Goal: Information Seeking & Learning: Learn about a topic

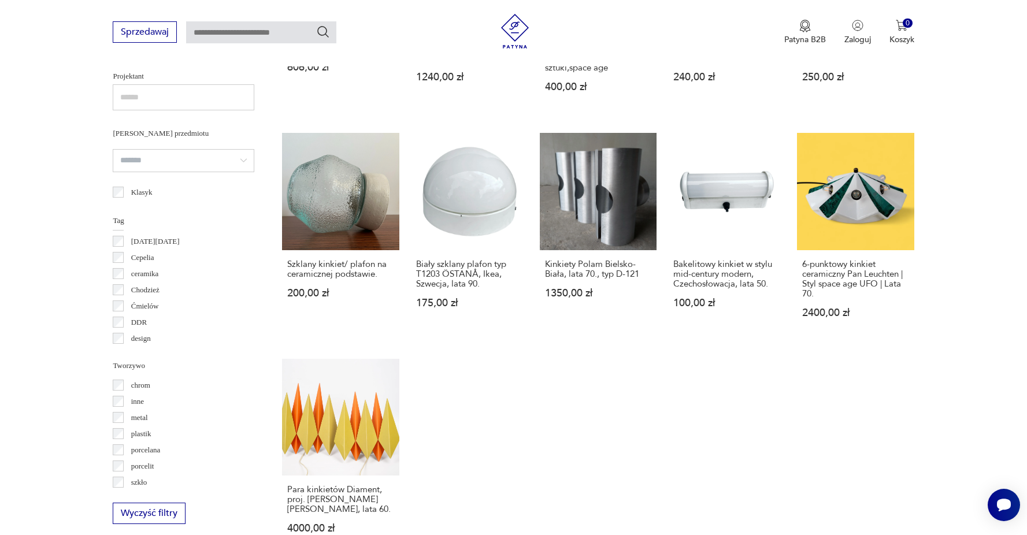
scroll to position [827, 0]
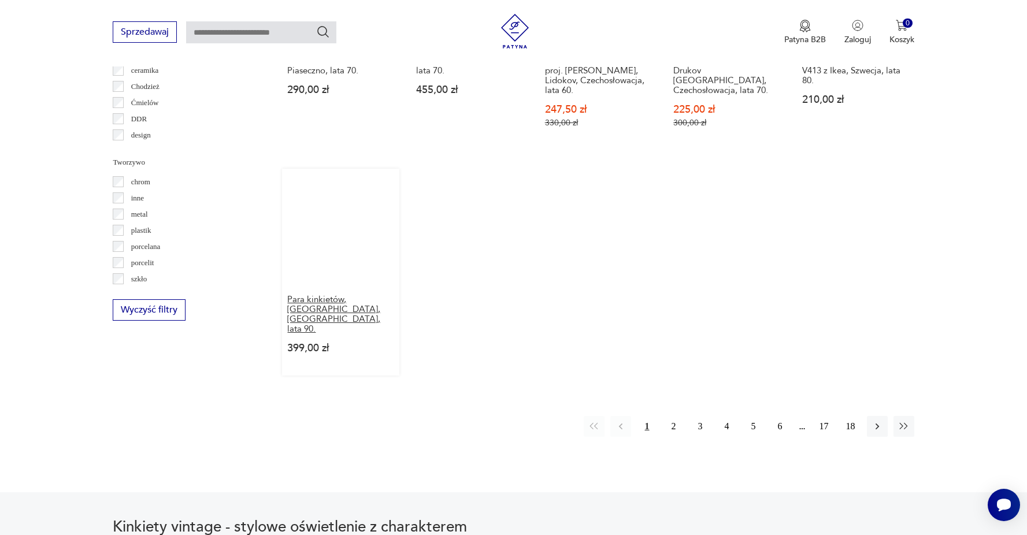
scroll to position [908, 0]
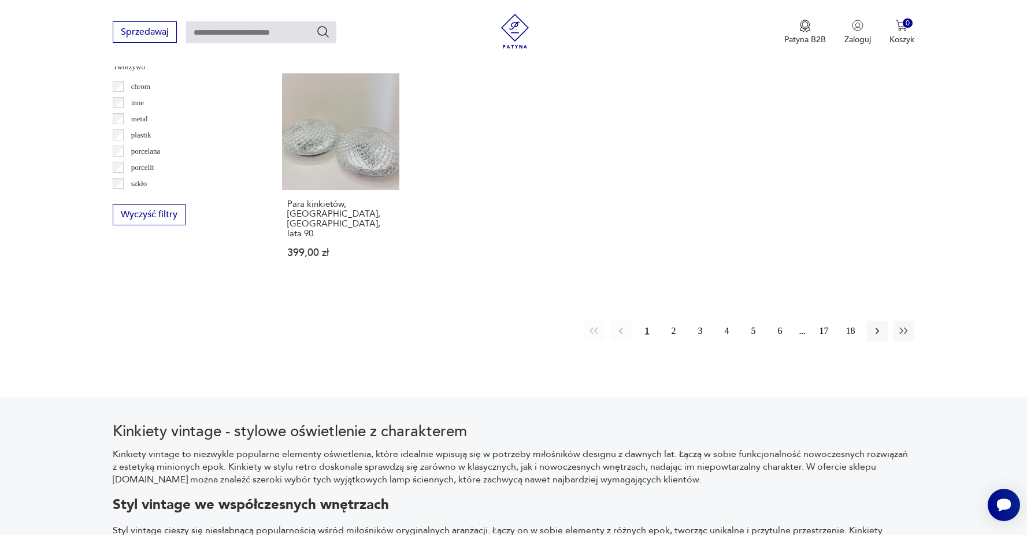
scroll to position [1005, 0]
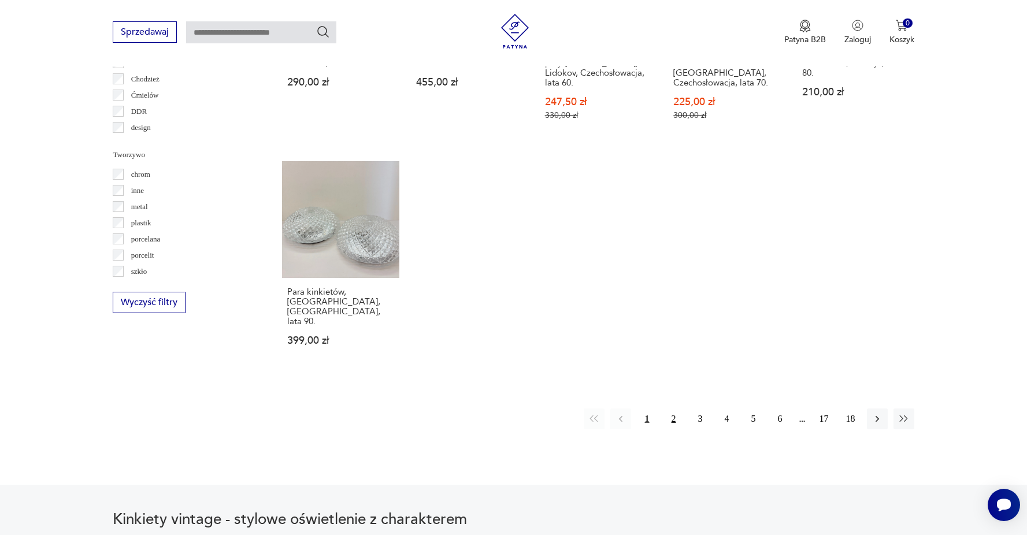
click at [672, 414] on button "2" at bounding box center [674, 419] width 21 height 21
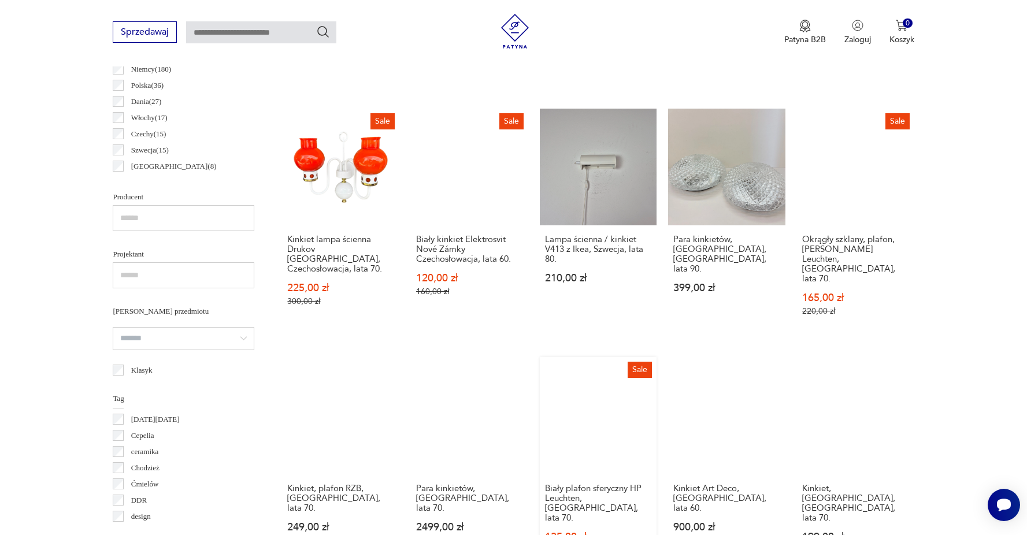
scroll to position [1103, 0]
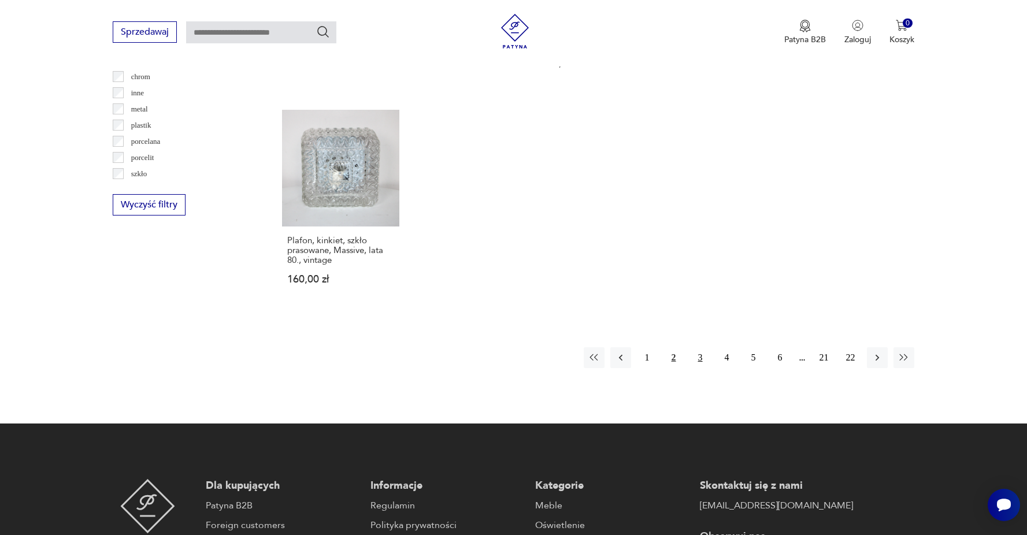
click at [693, 347] on button "3" at bounding box center [700, 357] width 21 height 21
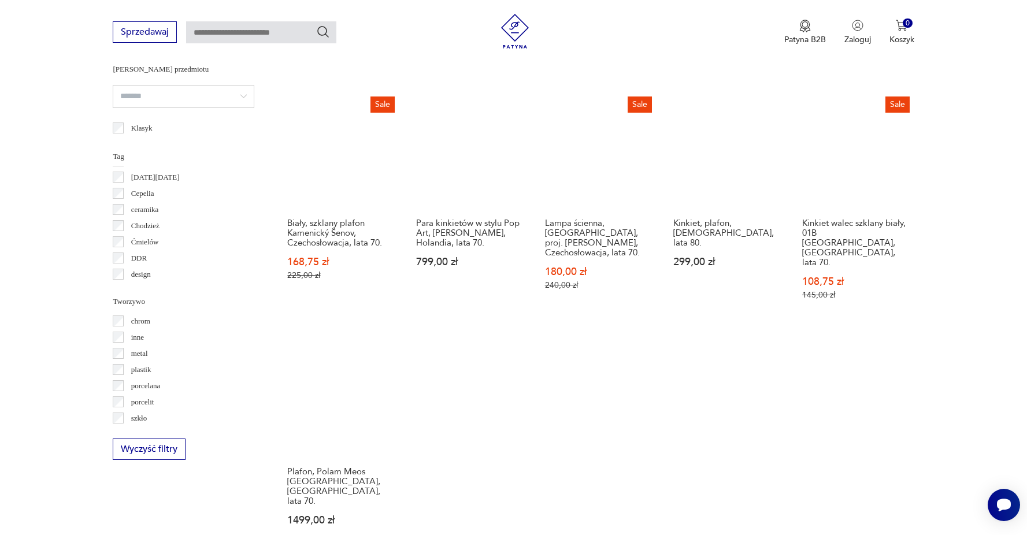
scroll to position [984, 0]
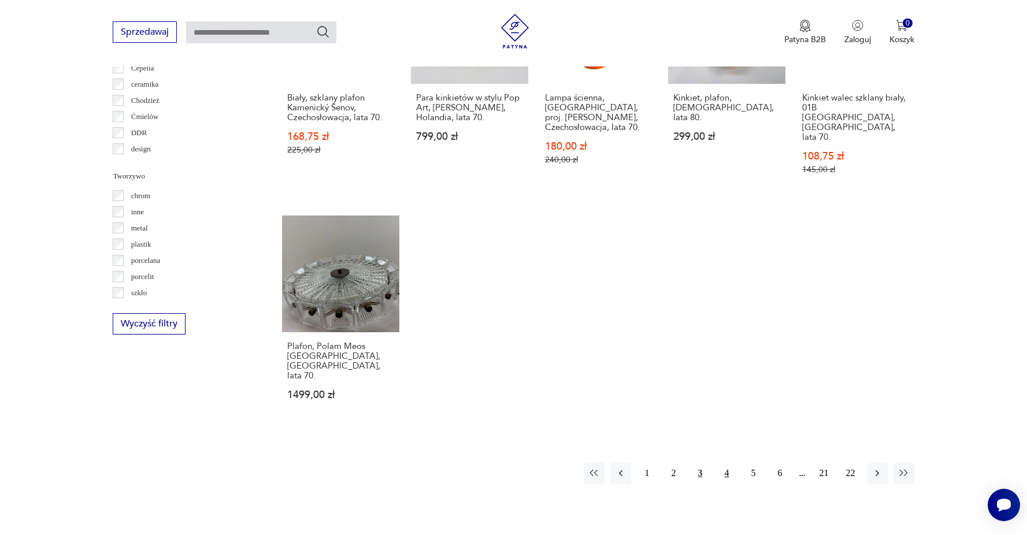
click at [723, 463] on button "4" at bounding box center [727, 473] width 21 height 21
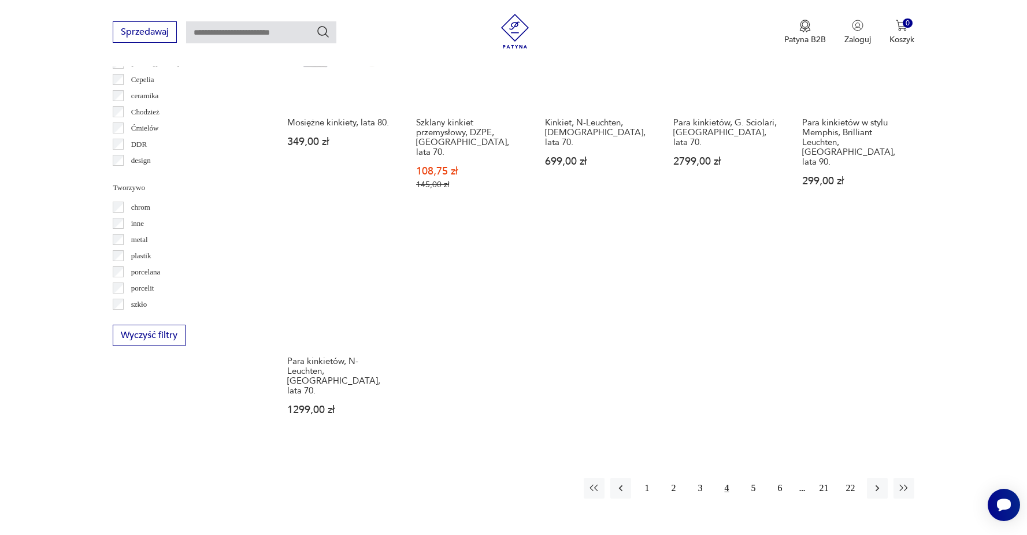
scroll to position [970, 0]
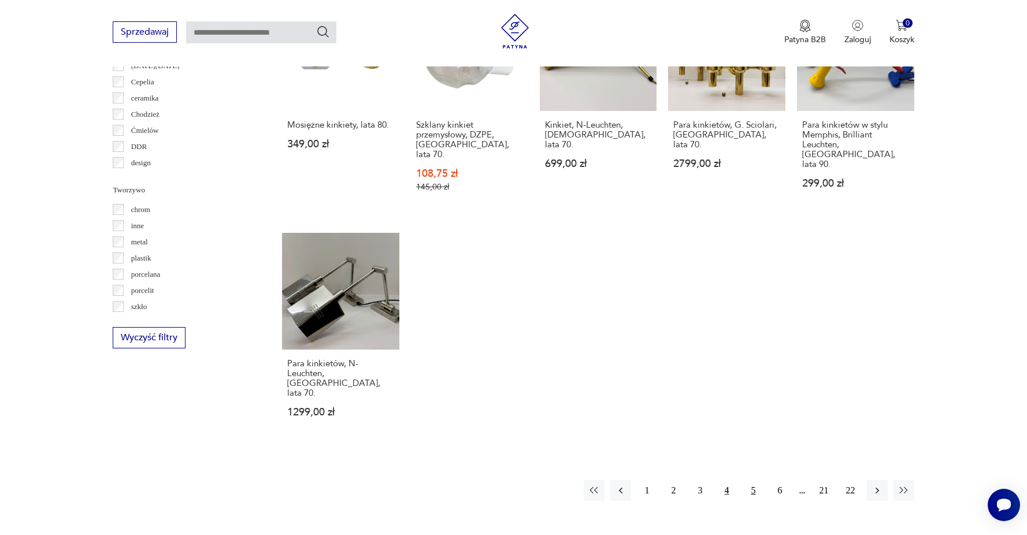
click at [746, 480] on button "5" at bounding box center [753, 490] width 21 height 21
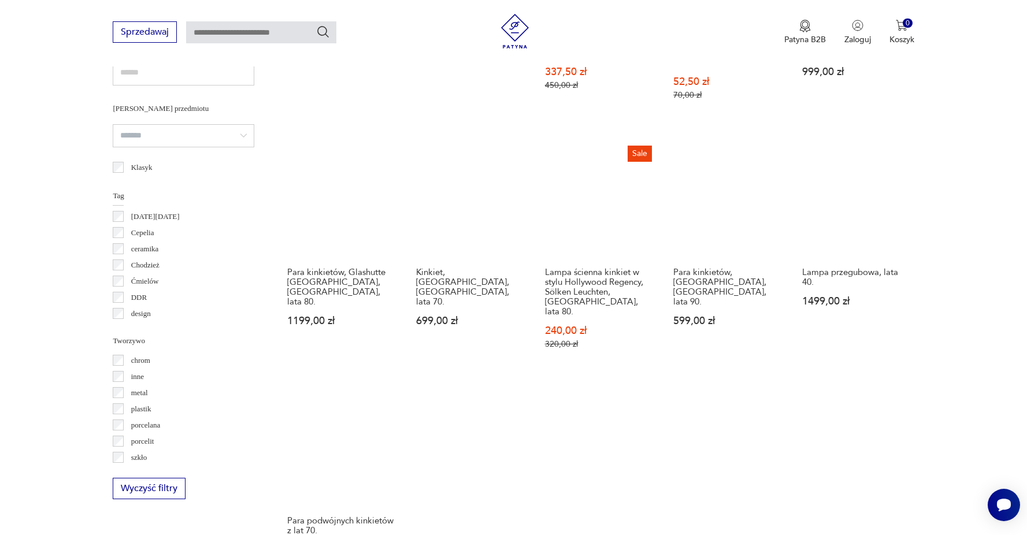
scroll to position [946, 0]
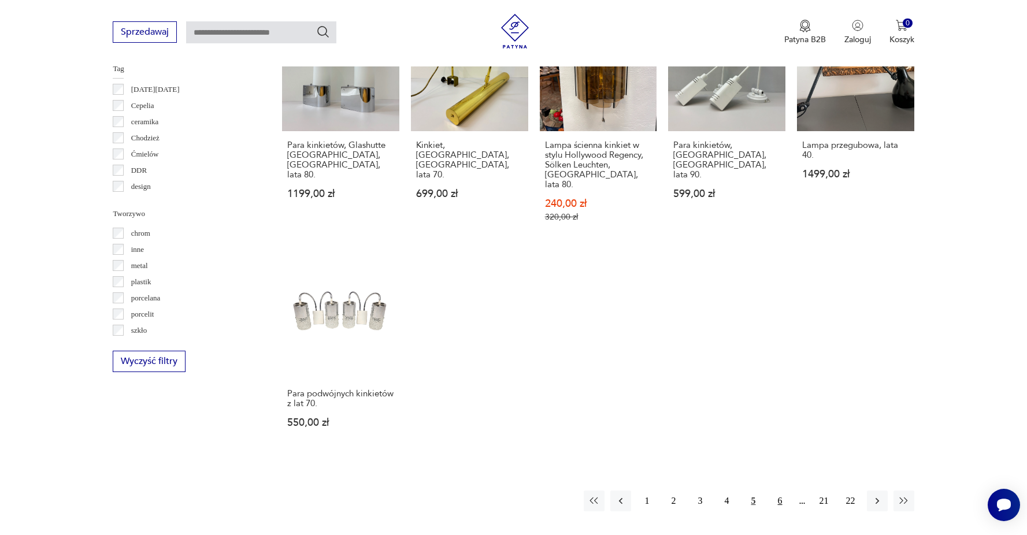
click at [776, 491] on button "6" at bounding box center [780, 501] width 21 height 21
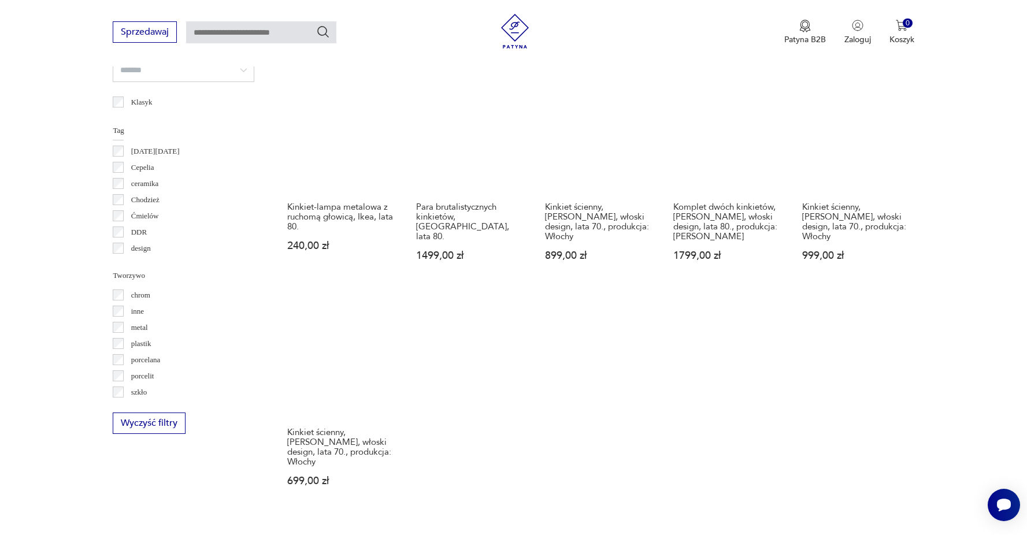
scroll to position [905, 0]
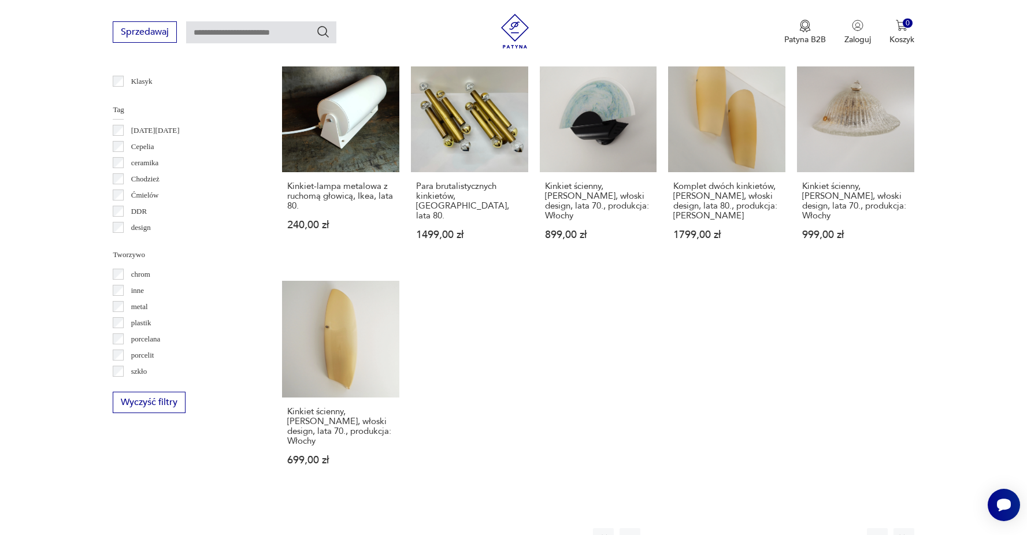
click at [781, 528] on button "7" at bounding box center [780, 538] width 21 height 21
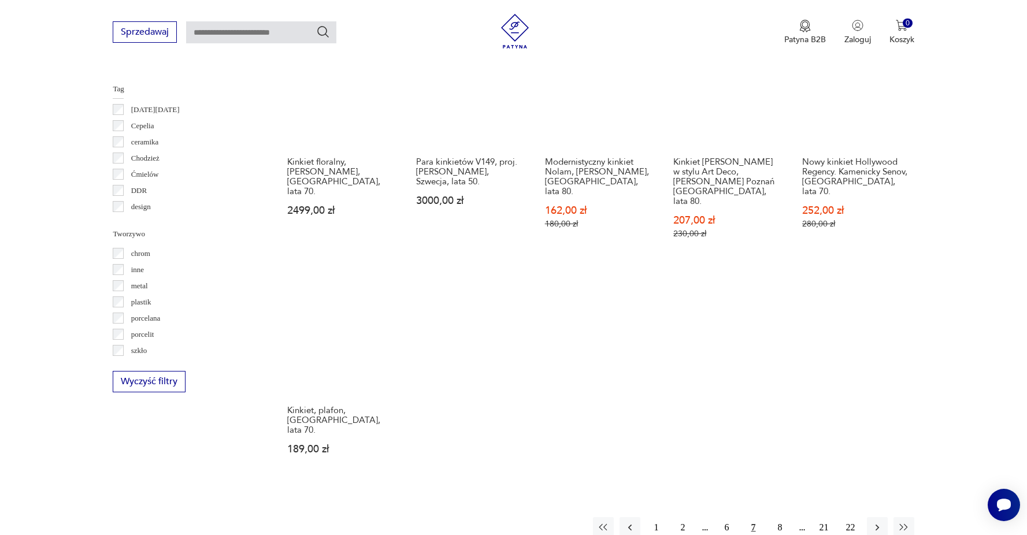
scroll to position [1005, 0]
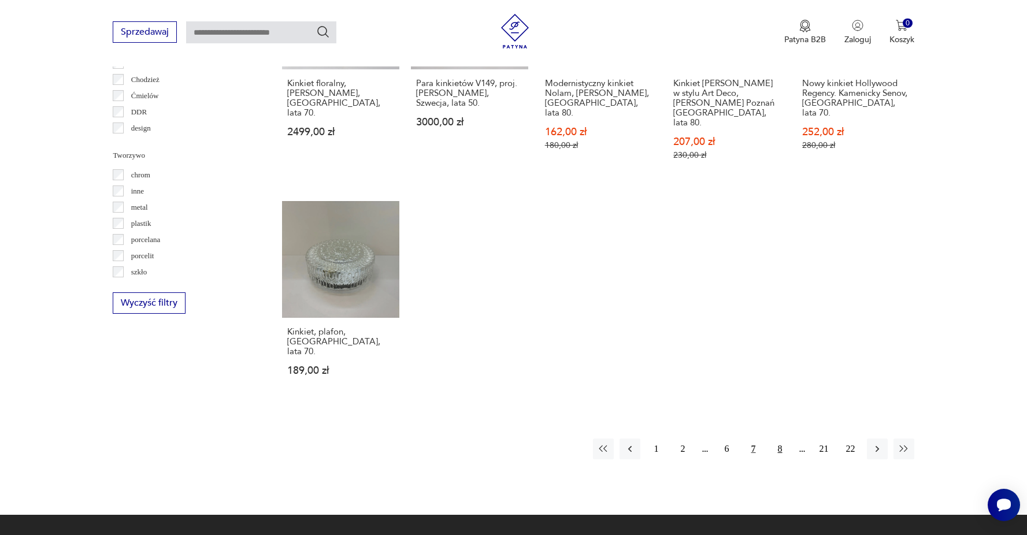
click at [779, 439] on button "8" at bounding box center [780, 449] width 21 height 21
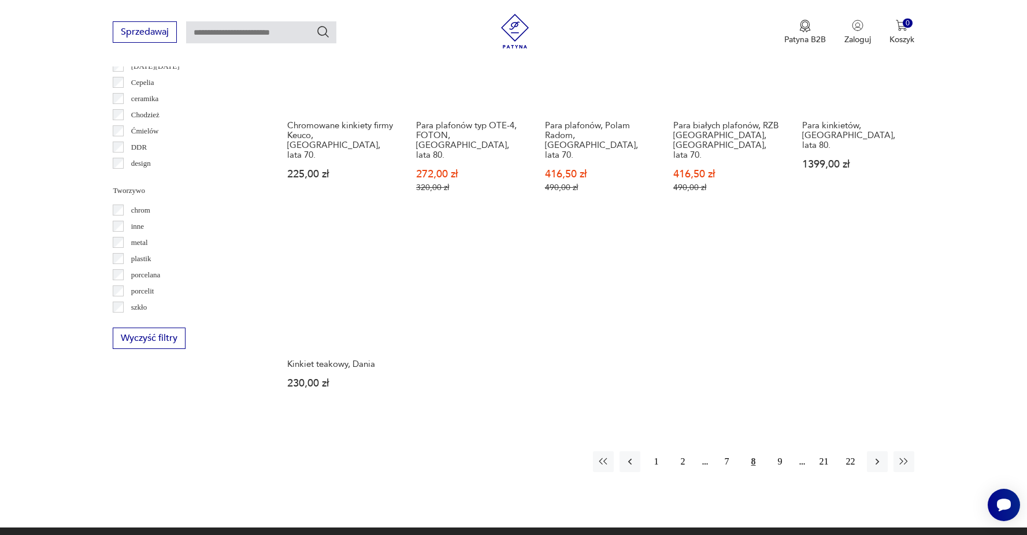
scroll to position [1044, 0]
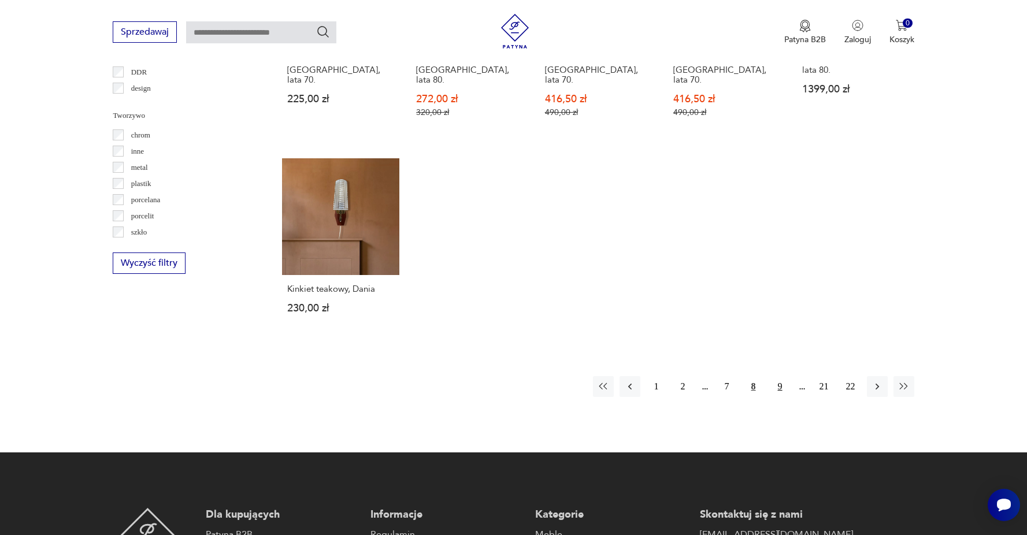
click at [776, 376] on button "9" at bounding box center [780, 386] width 21 height 21
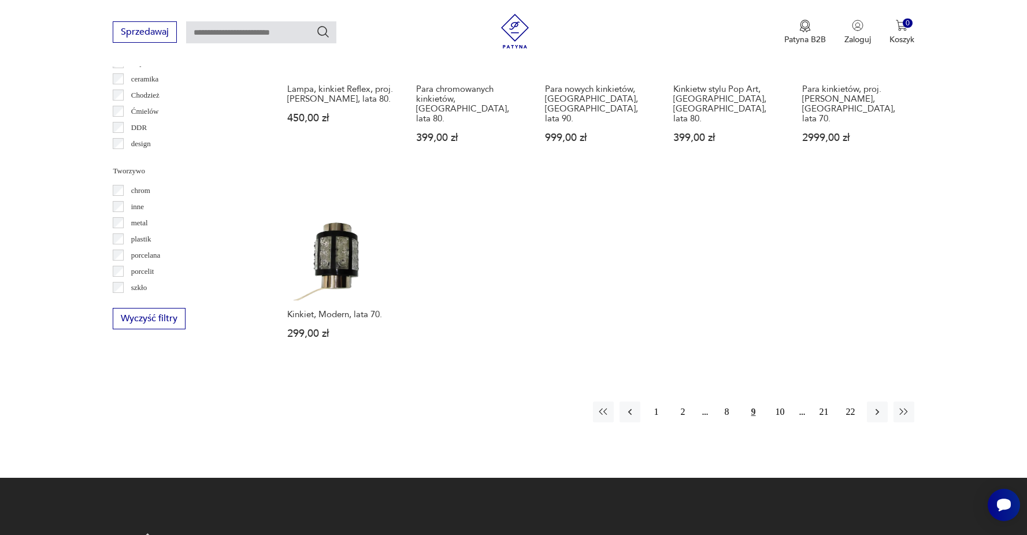
scroll to position [1116, 0]
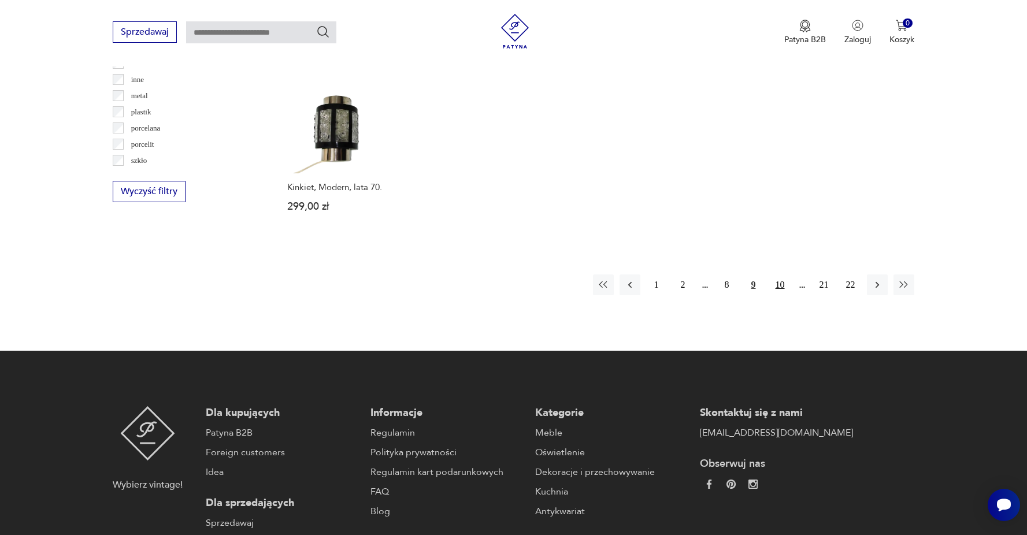
click at [775, 275] on button "10" at bounding box center [780, 285] width 21 height 21
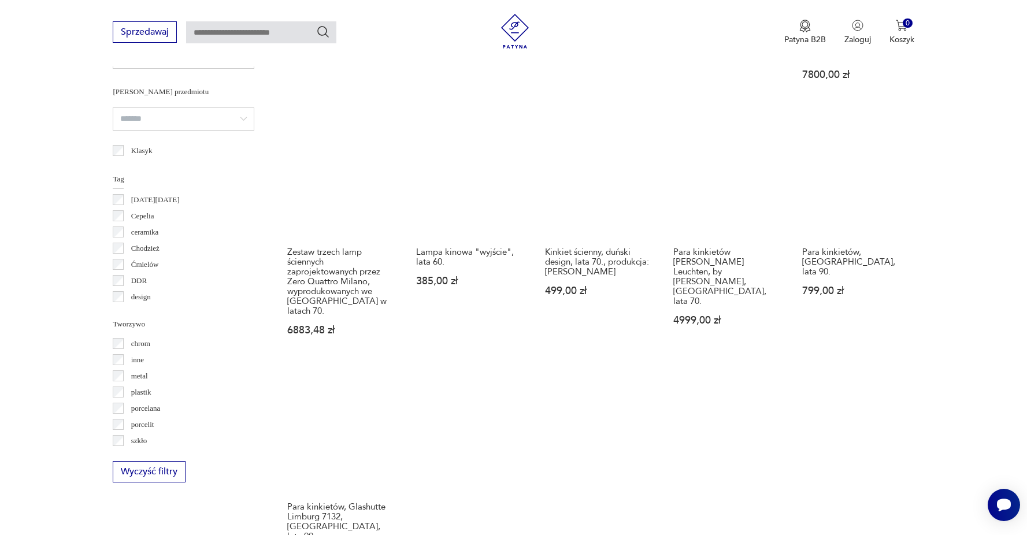
scroll to position [979, 0]
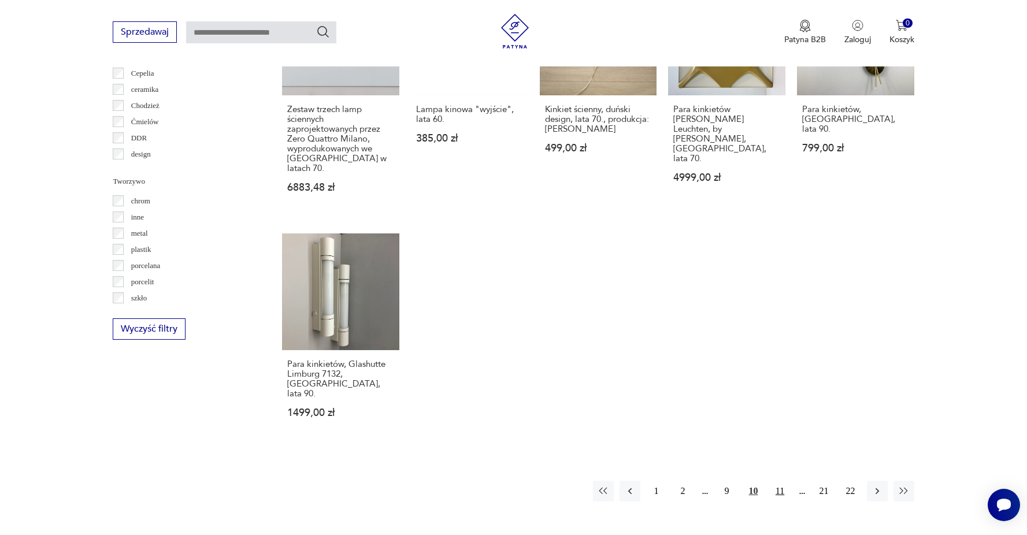
click at [773, 481] on button "11" at bounding box center [780, 491] width 21 height 21
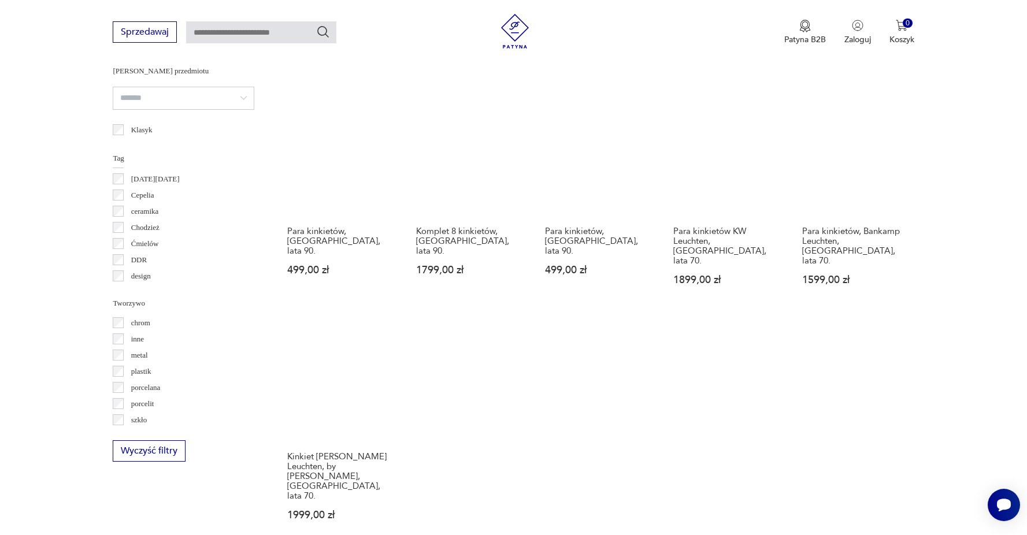
scroll to position [939, 0]
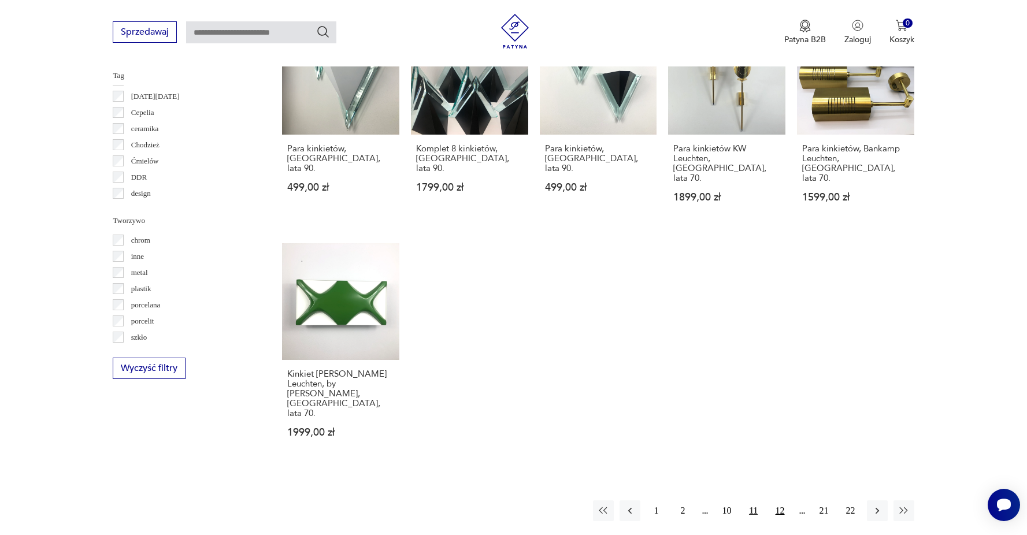
click at [785, 501] on button "12" at bounding box center [780, 511] width 21 height 21
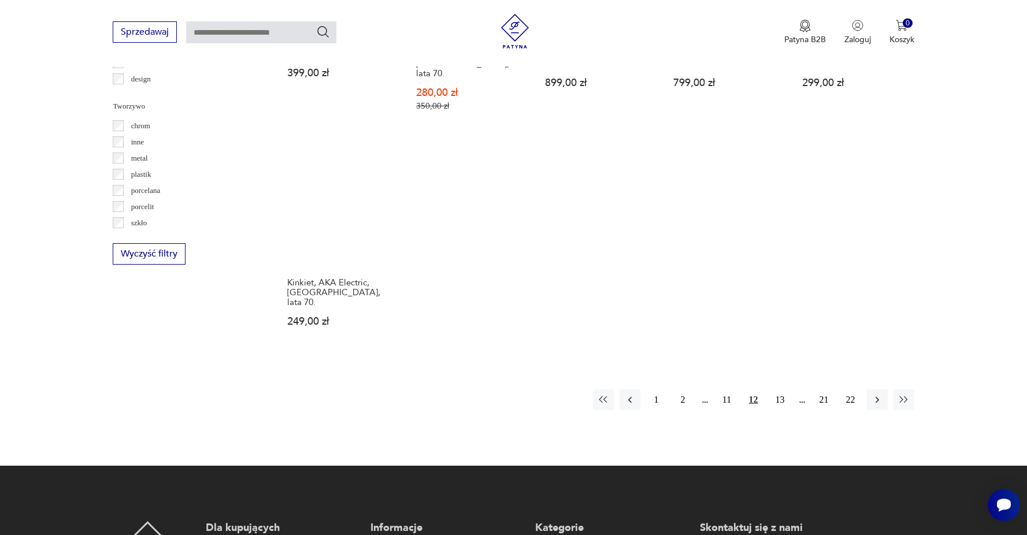
scroll to position [1192, 0]
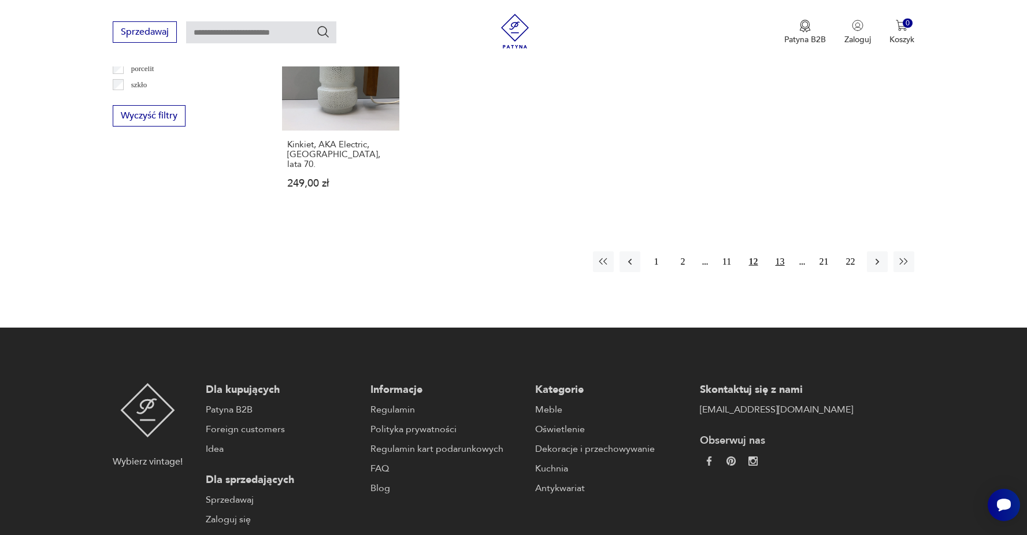
click at [778, 251] on button "13" at bounding box center [780, 261] width 21 height 21
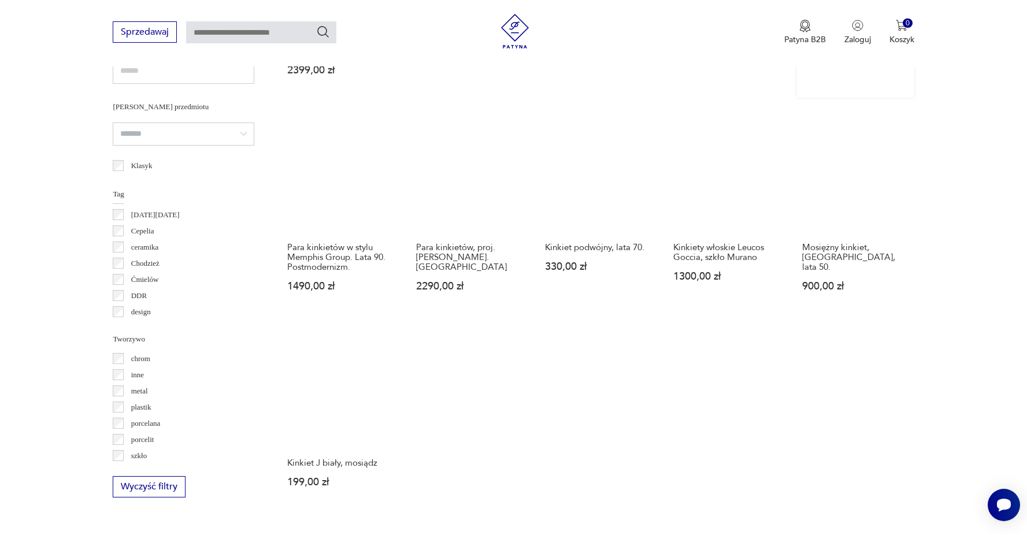
scroll to position [1090, 0]
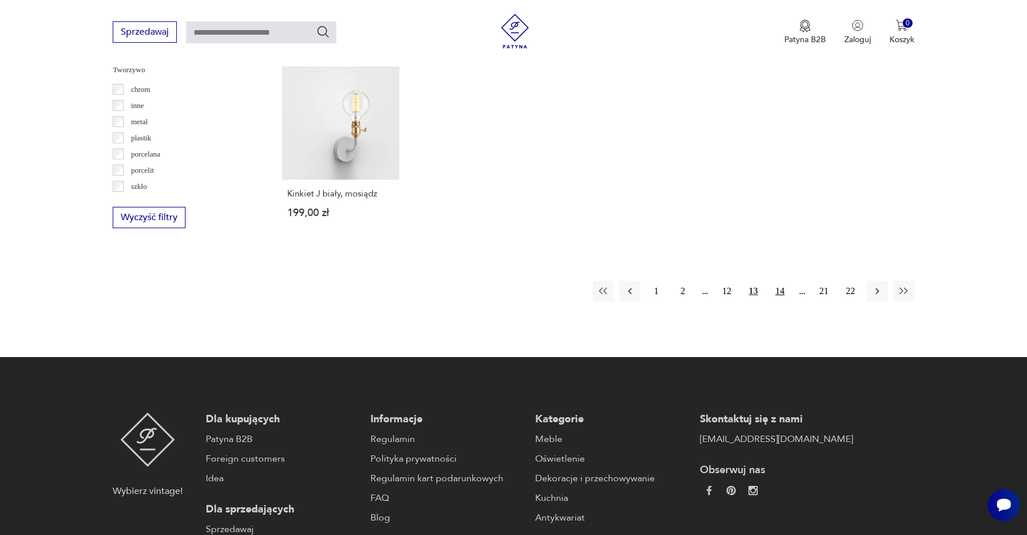
click at [787, 293] on button "14" at bounding box center [780, 291] width 21 height 21
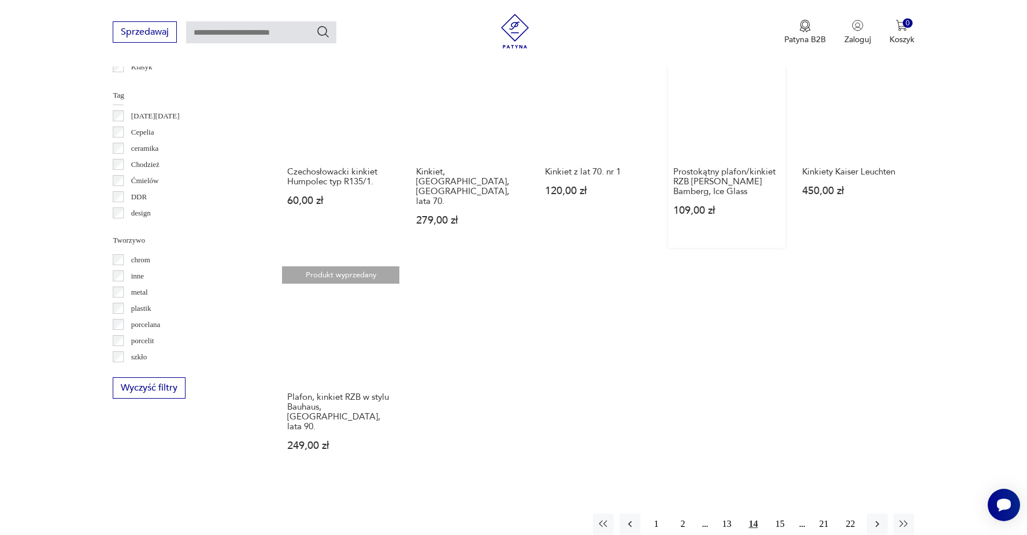
scroll to position [1132, 0]
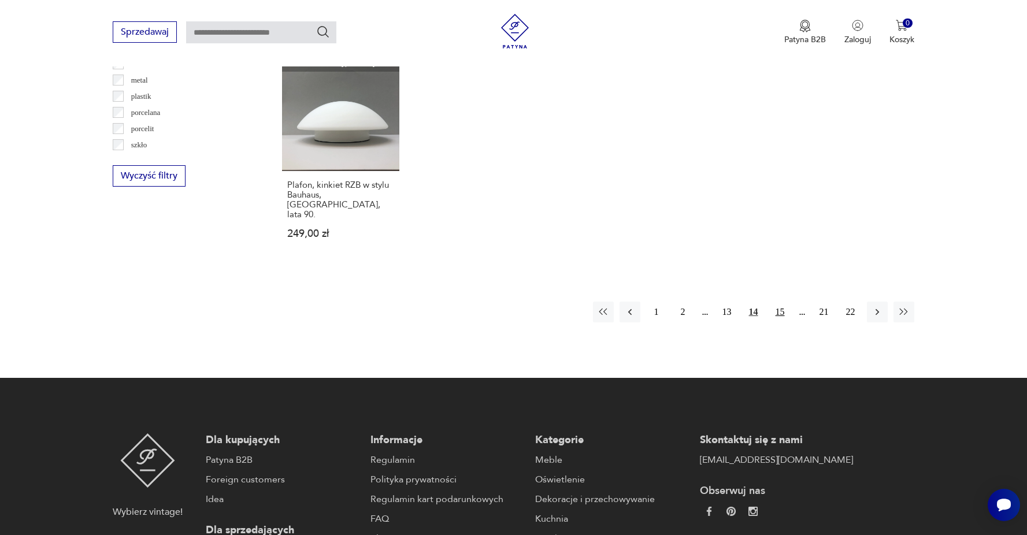
click at [777, 302] on button "15" at bounding box center [780, 312] width 21 height 21
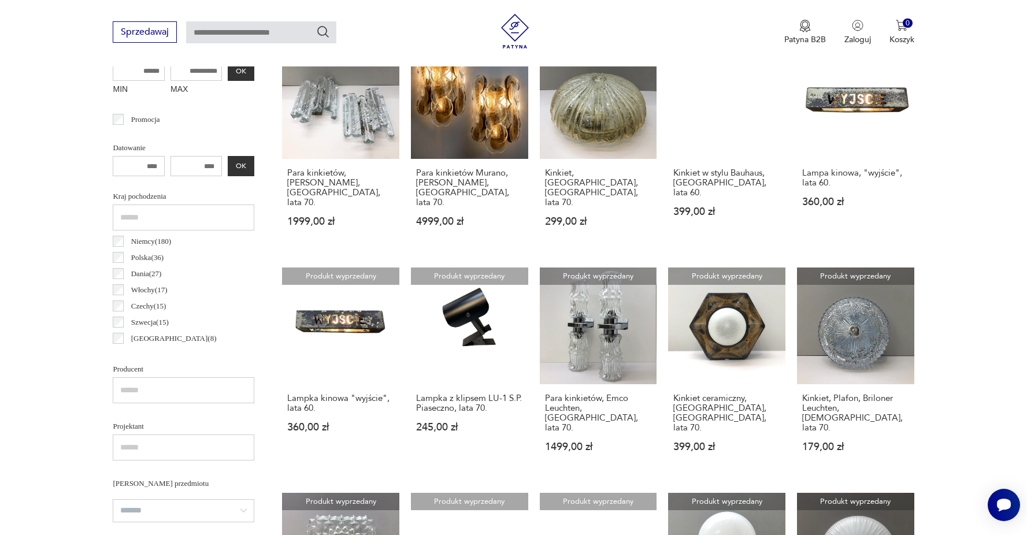
scroll to position [251, 0]
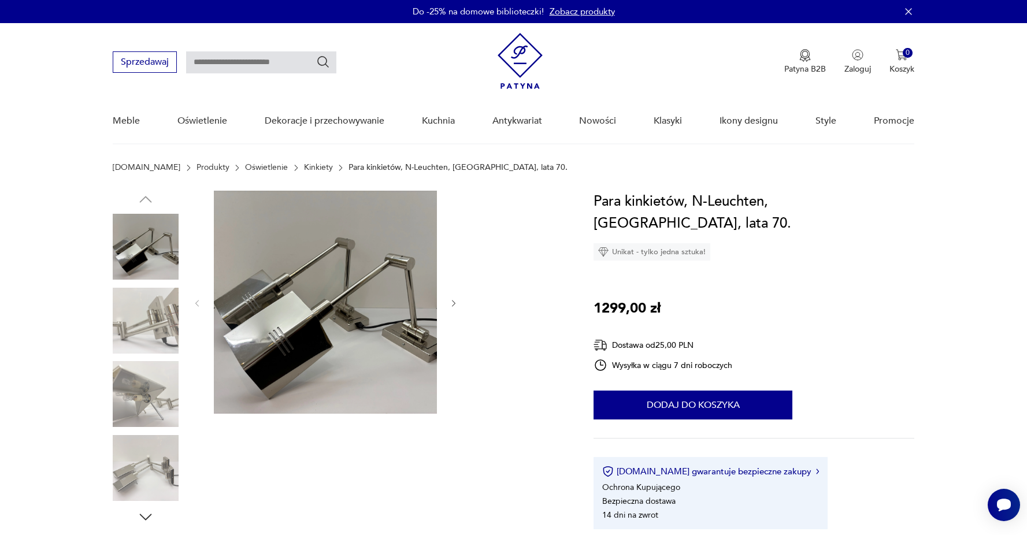
click at [153, 310] on img at bounding box center [146, 321] width 66 height 66
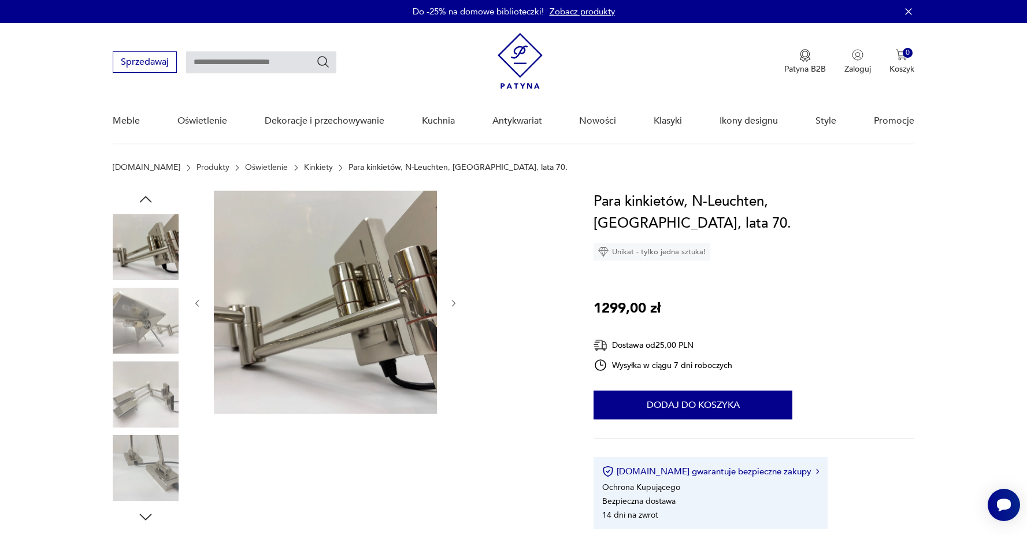
click at [151, 325] on img at bounding box center [146, 321] width 66 height 66
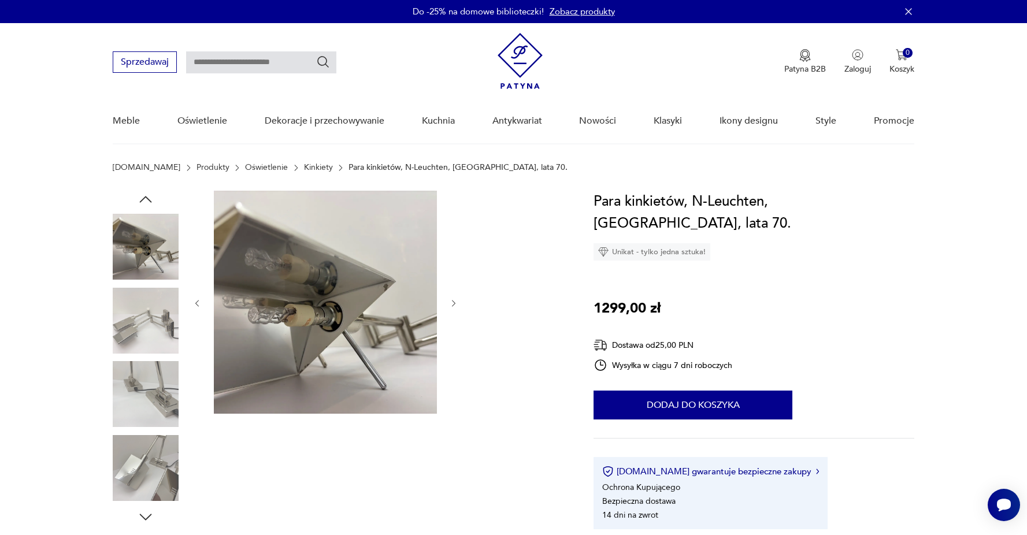
click at [146, 335] on img at bounding box center [146, 321] width 66 height 66
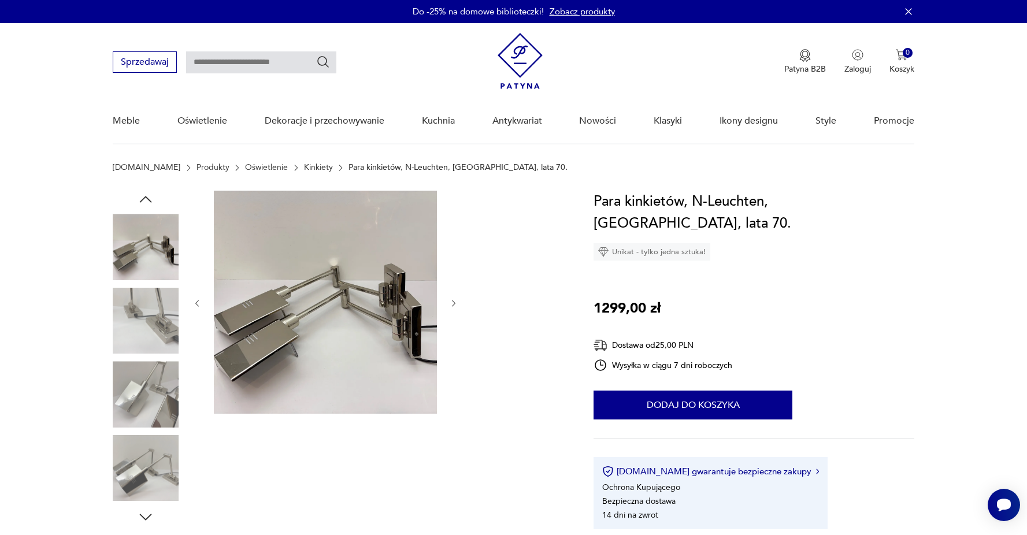
click at [146, 393] on img at bounding box center [146, 394] width 66 height 66
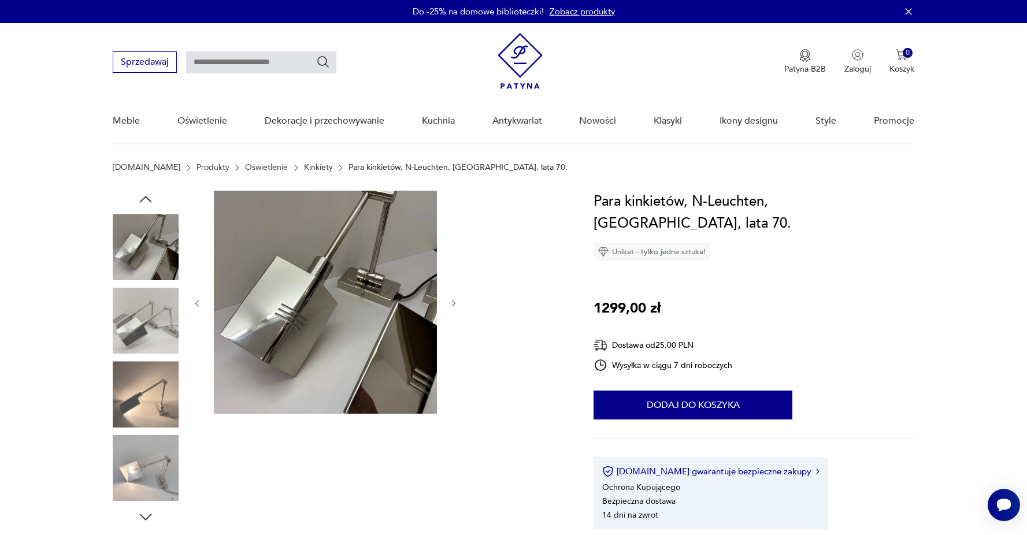
click at [161, 464] on img at bounding box center [146, 468] width 66 height 66
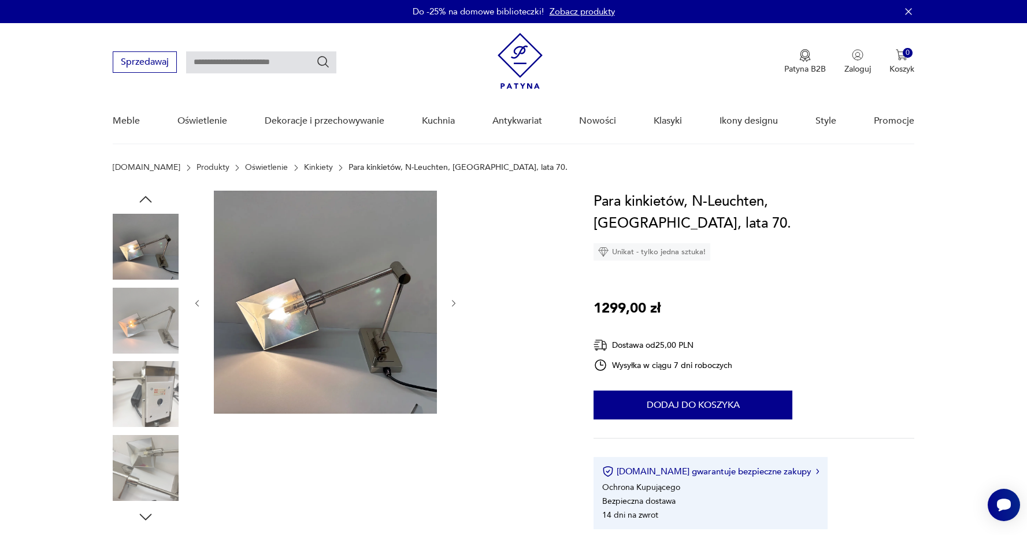
click at [151, 388] on img at bounding box center [146, 394] width 66 height 66
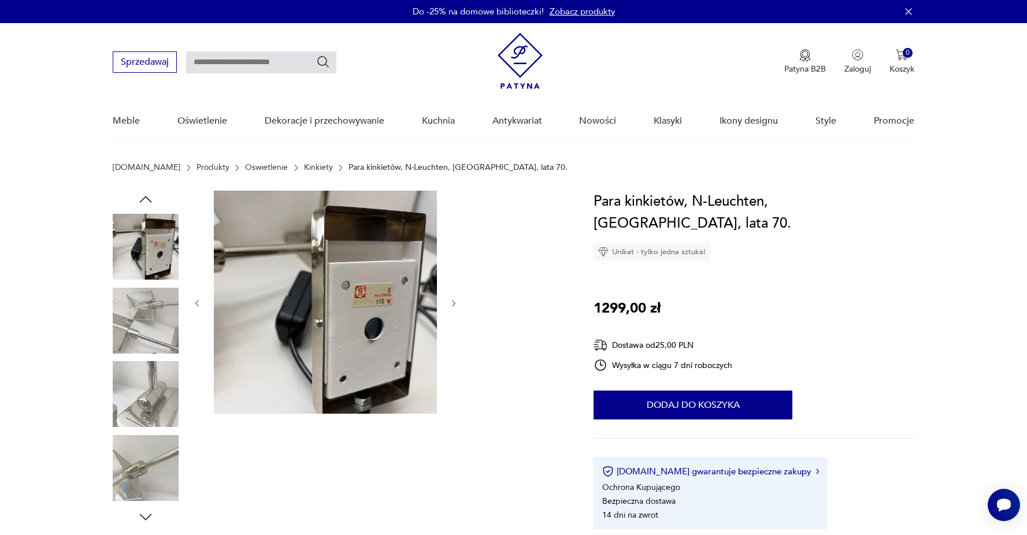
click at [154, 464] on img at bounding box center [146, 468] width 66 height 66
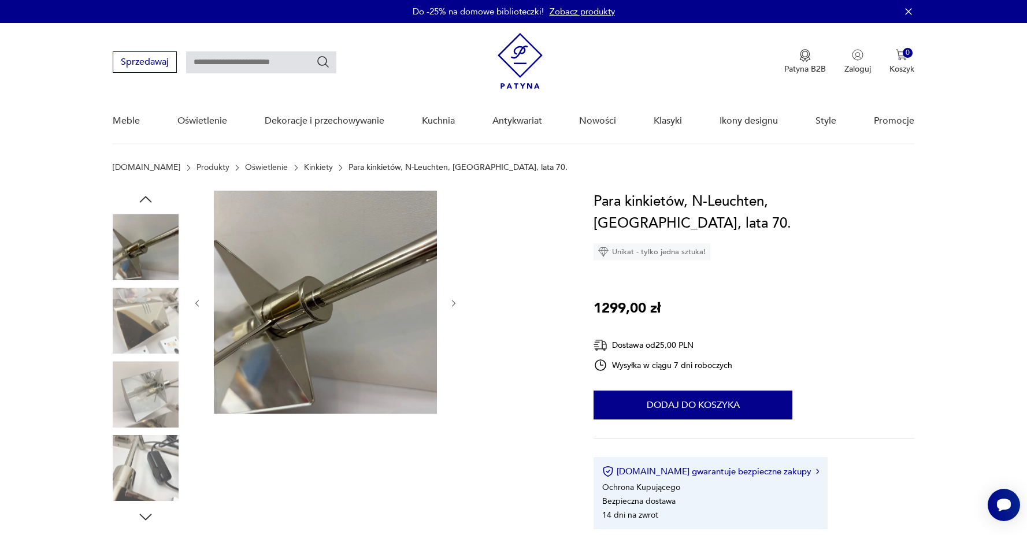
click at [147, 512] on icon "button" at bounding box center [145, 517] width 17 height 17
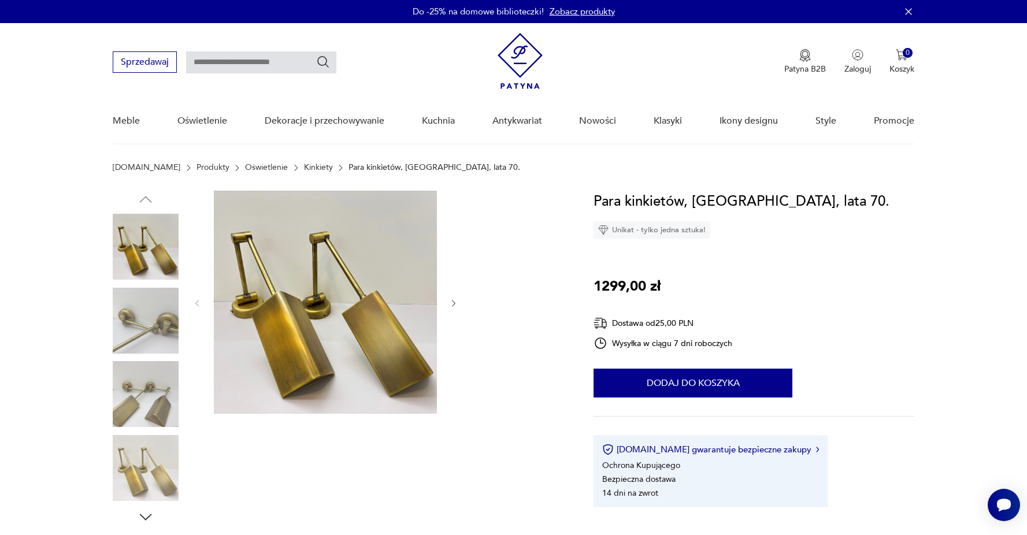
click at [171, 316] on img at bounding box center [146, 321] width 66 height 66
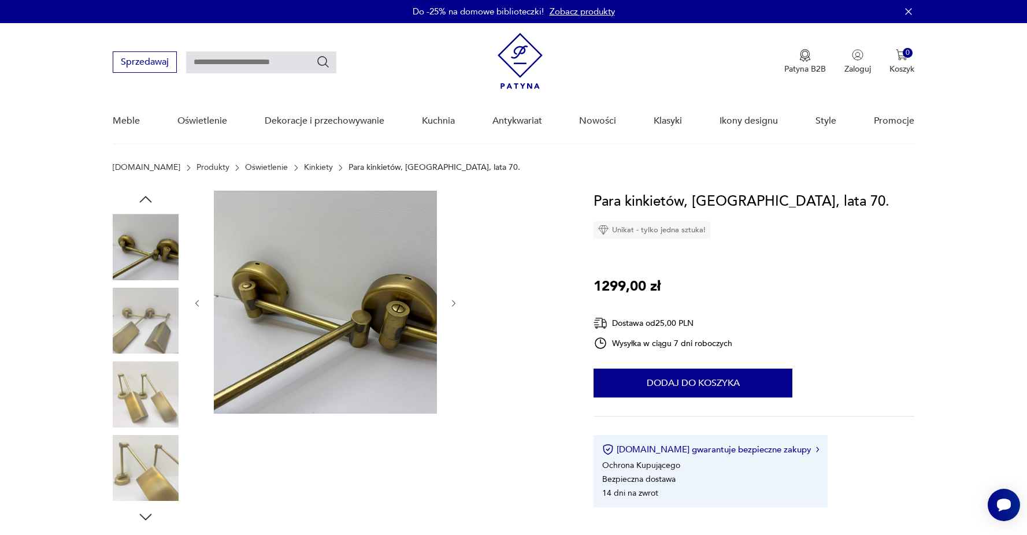
click at [159, 342] on img at bounding box center [146, 321] width 66 height 66
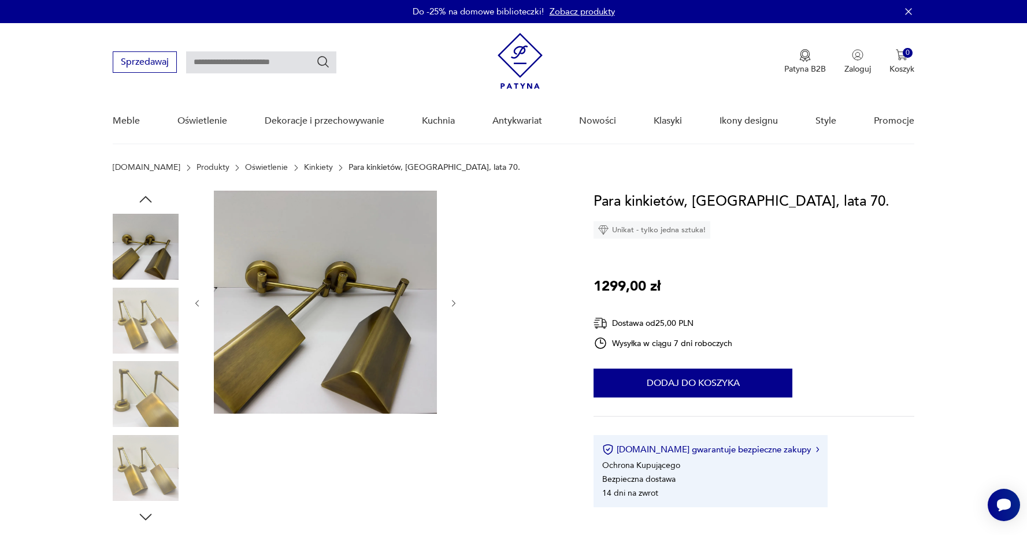
click at [159, 369] on img at bounding box center [146, 394] width 66 height 66
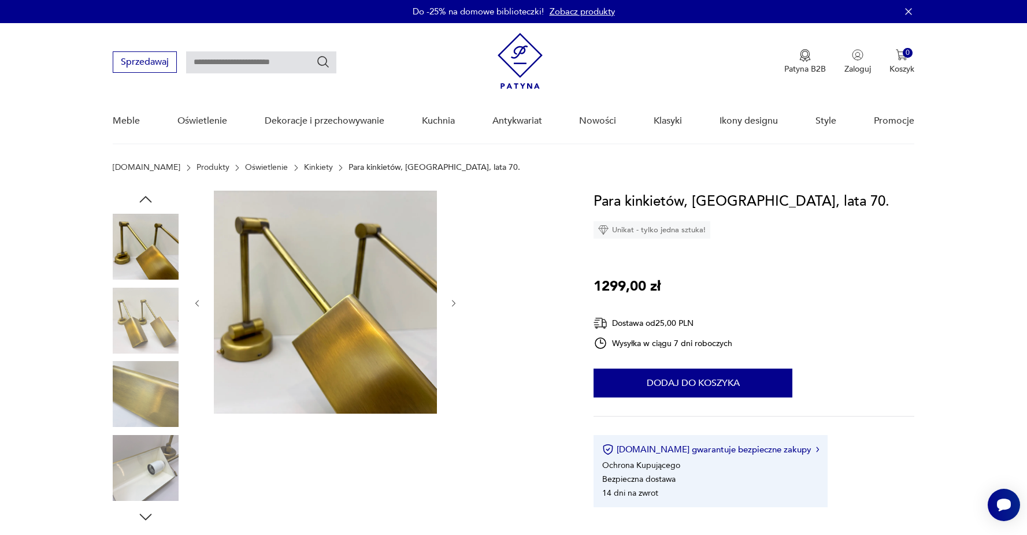
click at [158, 387] on img at bounding box center [146, 394] width 66 height 66
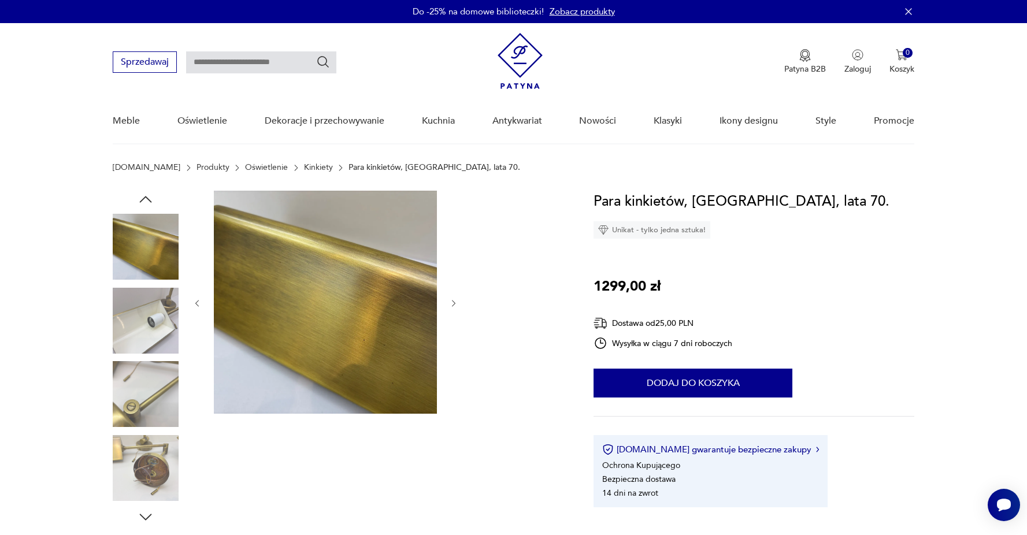
click at [157, 397] on img at bounding box center [146, 394] width 66 height 66
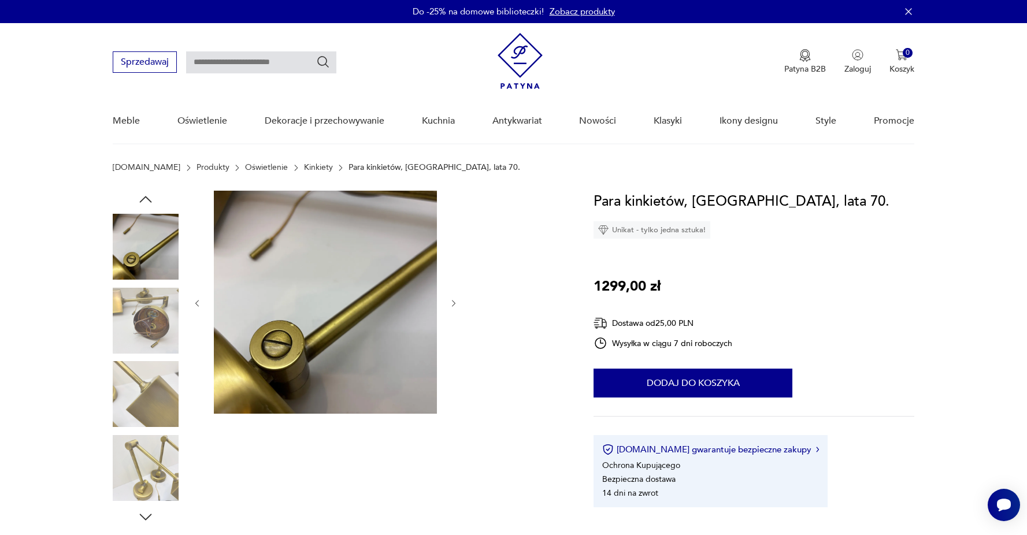
click at [155, 413] on img at bounding box center [146, 394] width 66 height 66
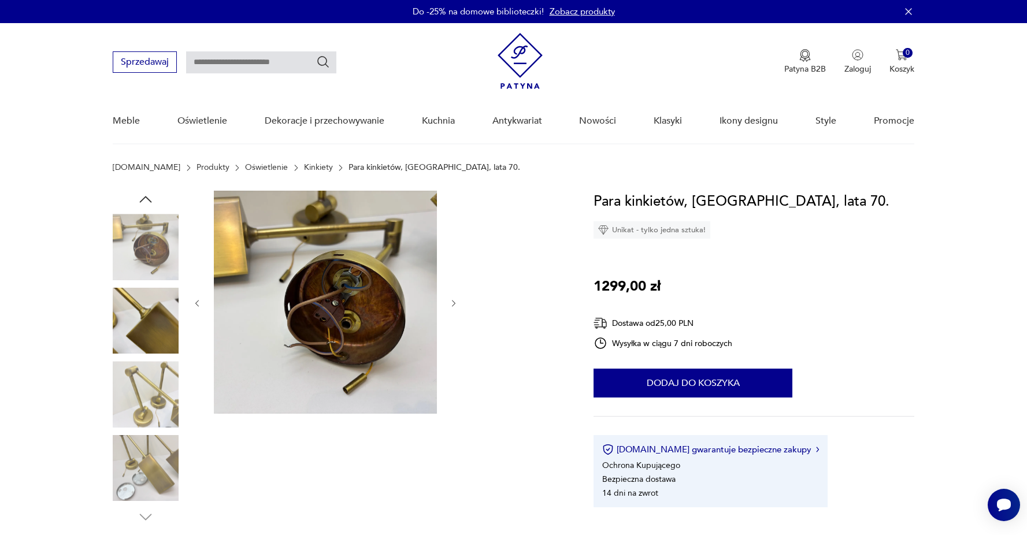
click at [158, 420] on img at bounding box center [146, 394] width 66 height 66
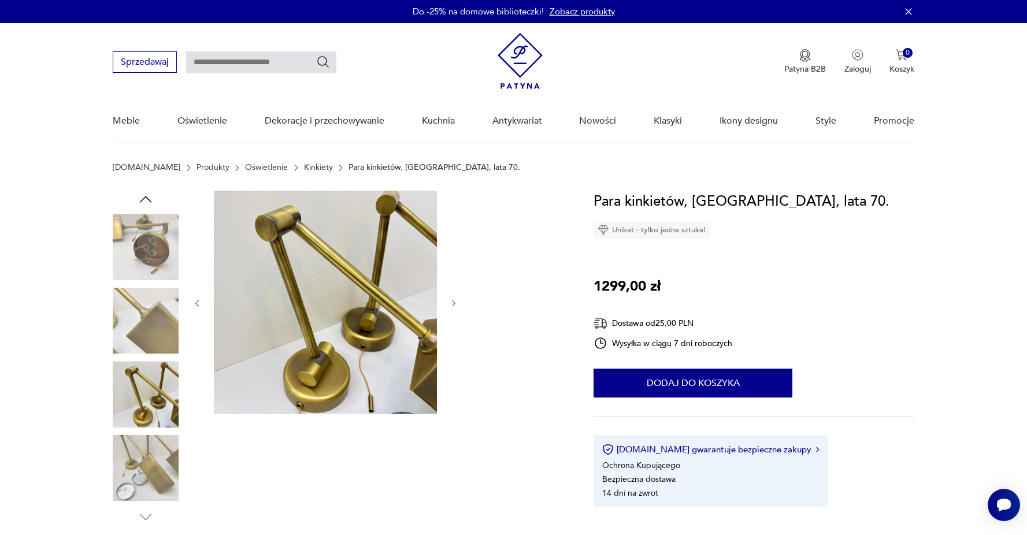
click at [158, 457] on img at bounding box center [146, 468] width 66 height 66
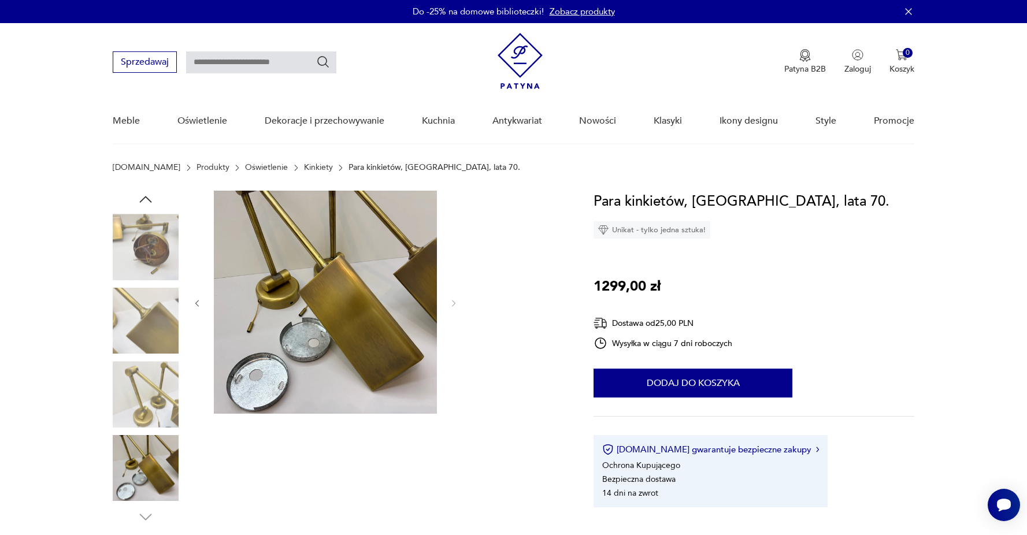
scroll to position [14, 0]
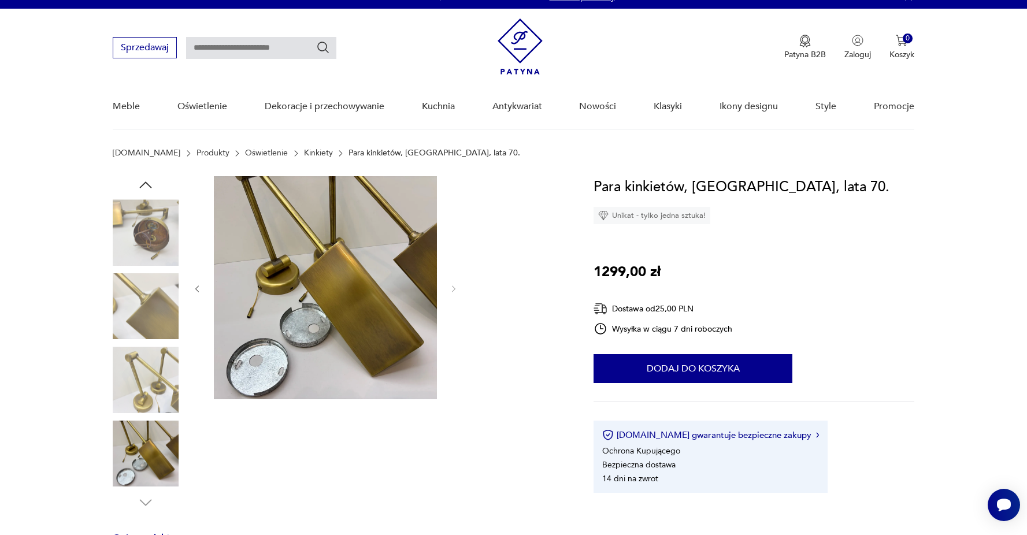
click at [142, 499] on icon "button" at bounding box center [145, 502] width 17 height 17
click at [153, 212] on img at bounding box center [146, 232] width 66 height 66
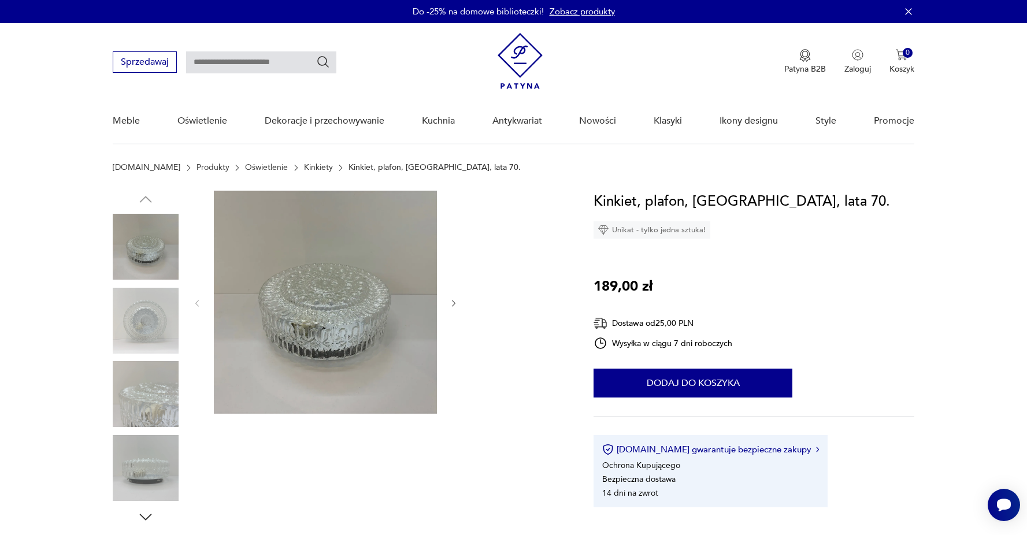
click at [149, 314] on img at bounding box center [146, 321] width 66 height 66
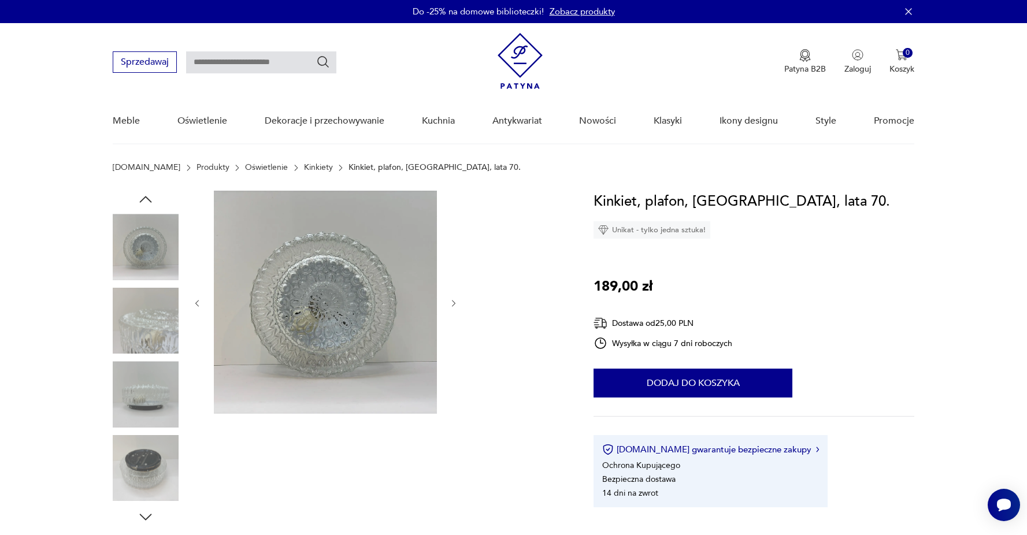
click at [151, 354] on div at bounding box center [146, 321] width 66 height 66
click at [154, 335] on img at bounding box center [146, 321] width 66 height 66
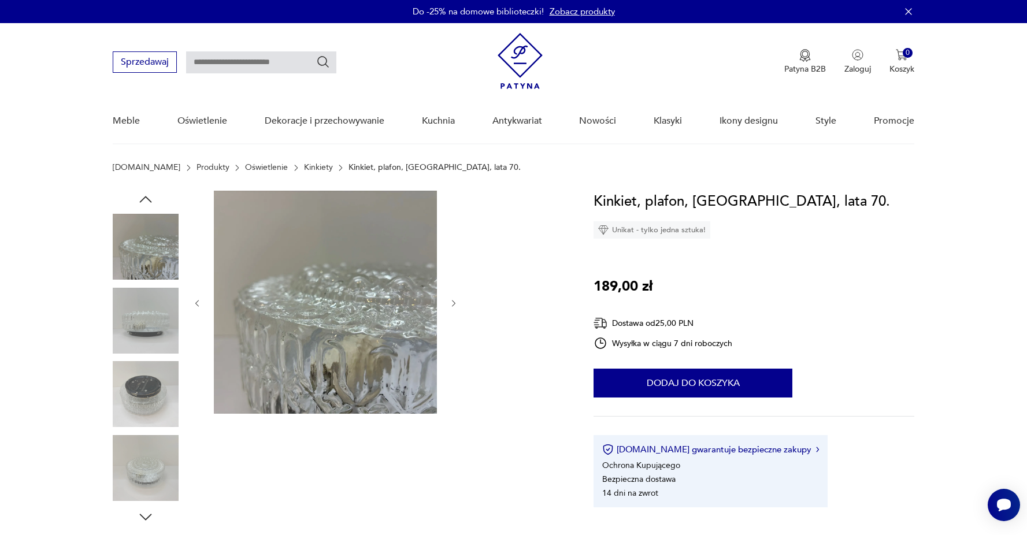
click at [157, 353] on img at bounding box center [146, 321] width 66 height 66
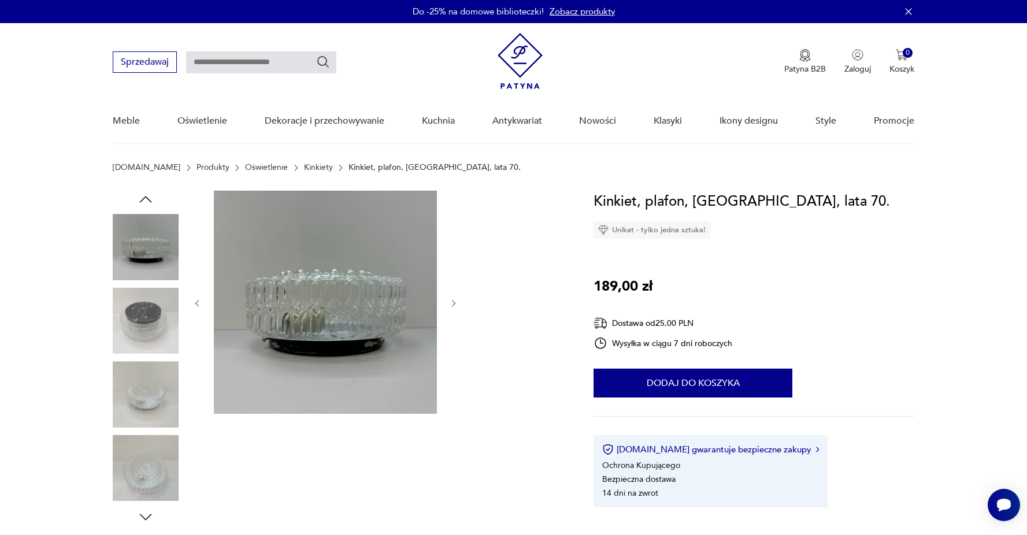
click at [158, 391] on img at bounding box center [146, 394] width 66 height 66
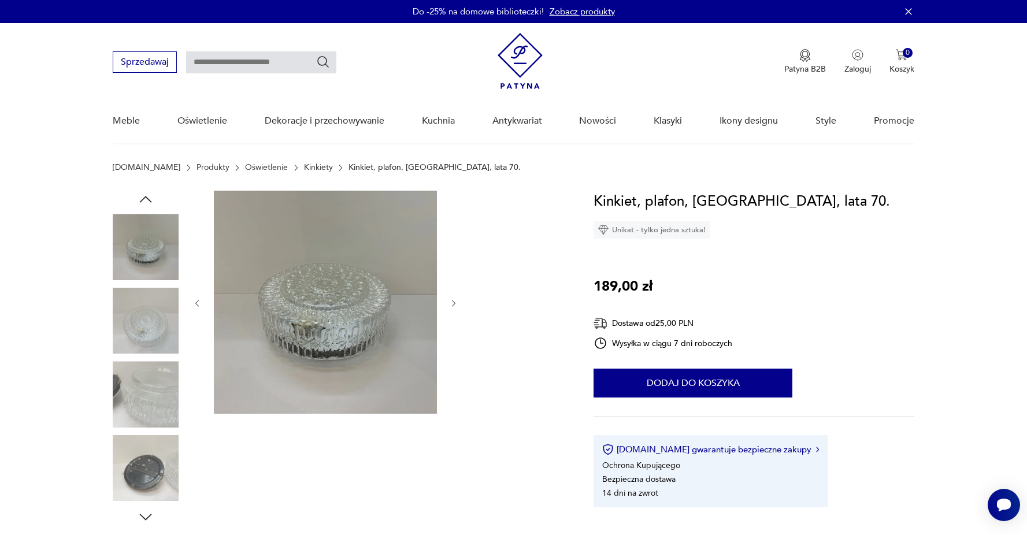
click at [149, 310] on img at bounding box center [146, 321] width 66 height 66
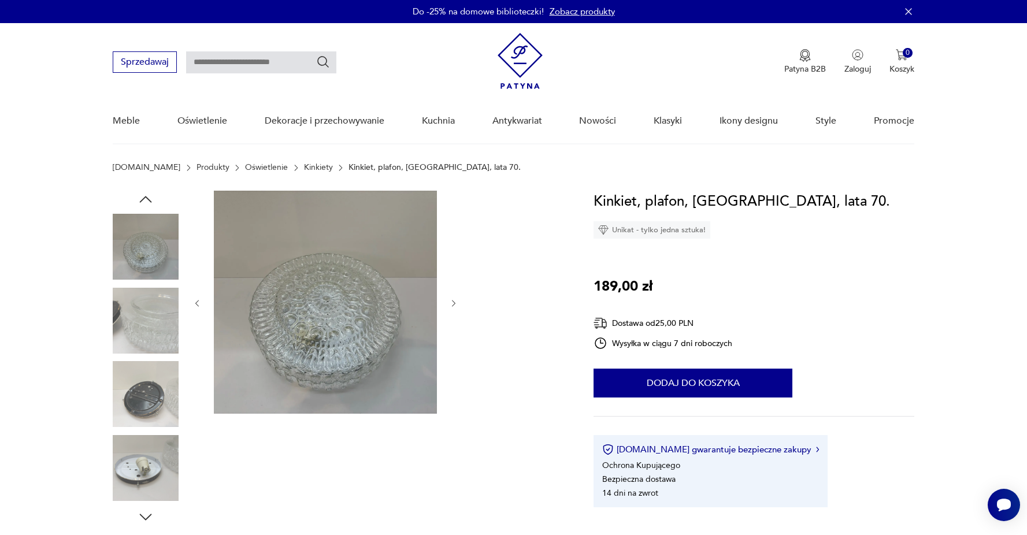
click at [138, 389] on img at bounding box center [146, 394] width 66 height 66
